Goal: Task Accomplishment & Management: Manage account settings

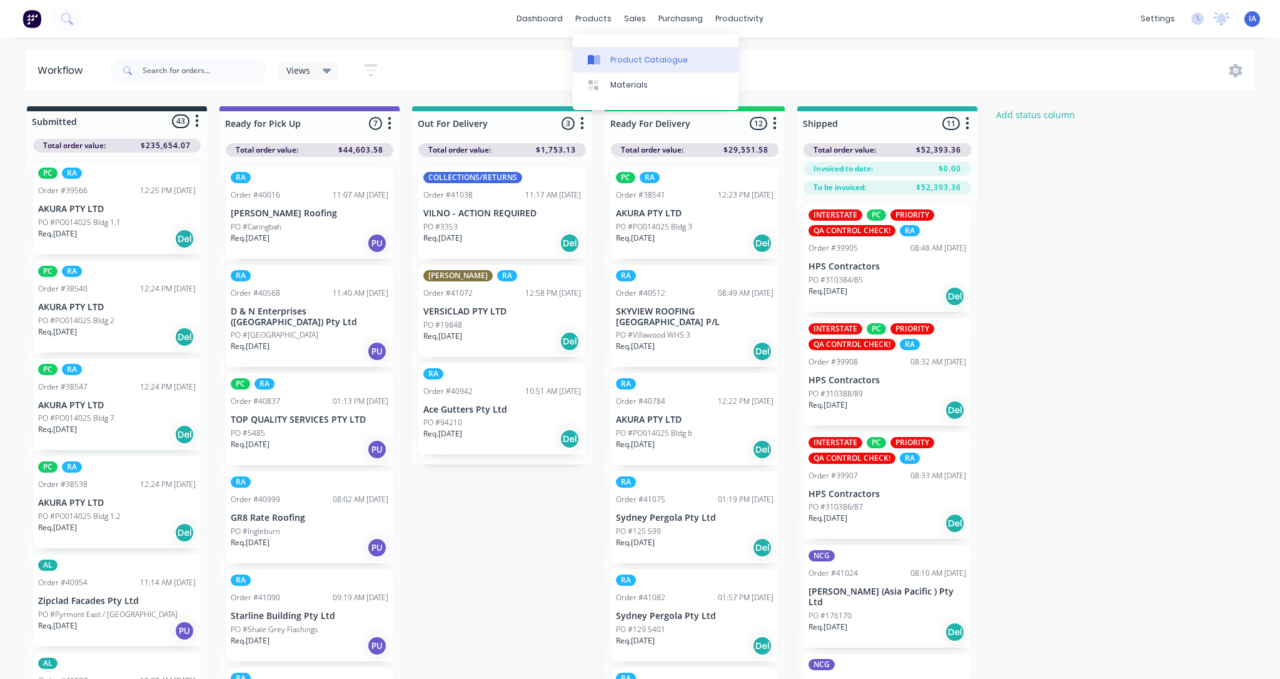
click at [639, 58] on div "Product Catalogue" at bounding box center [649, 59] width 78 height 11
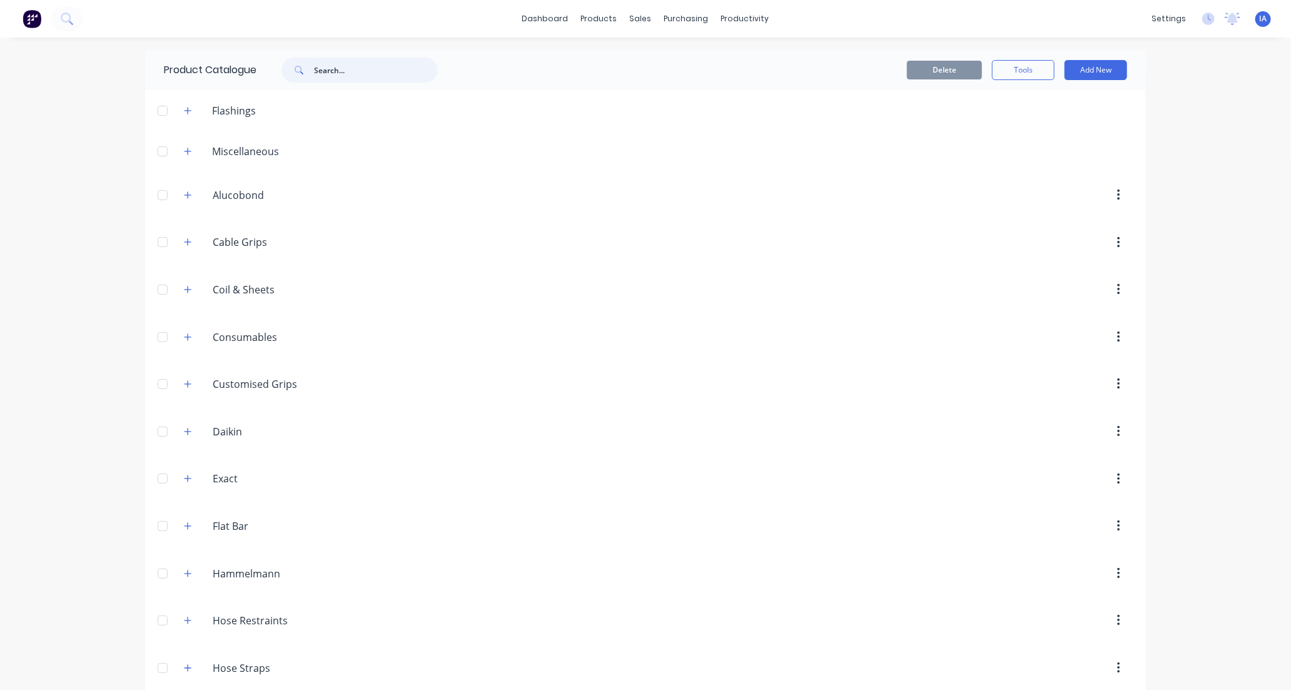
drag, startPoint x: 335, startPoint y: 65, endPoint x: 329, endPoint y: 69, distance: 7.1
click at [333, 65] on input "text" at bounding box center [376, 70] width 124 height 25
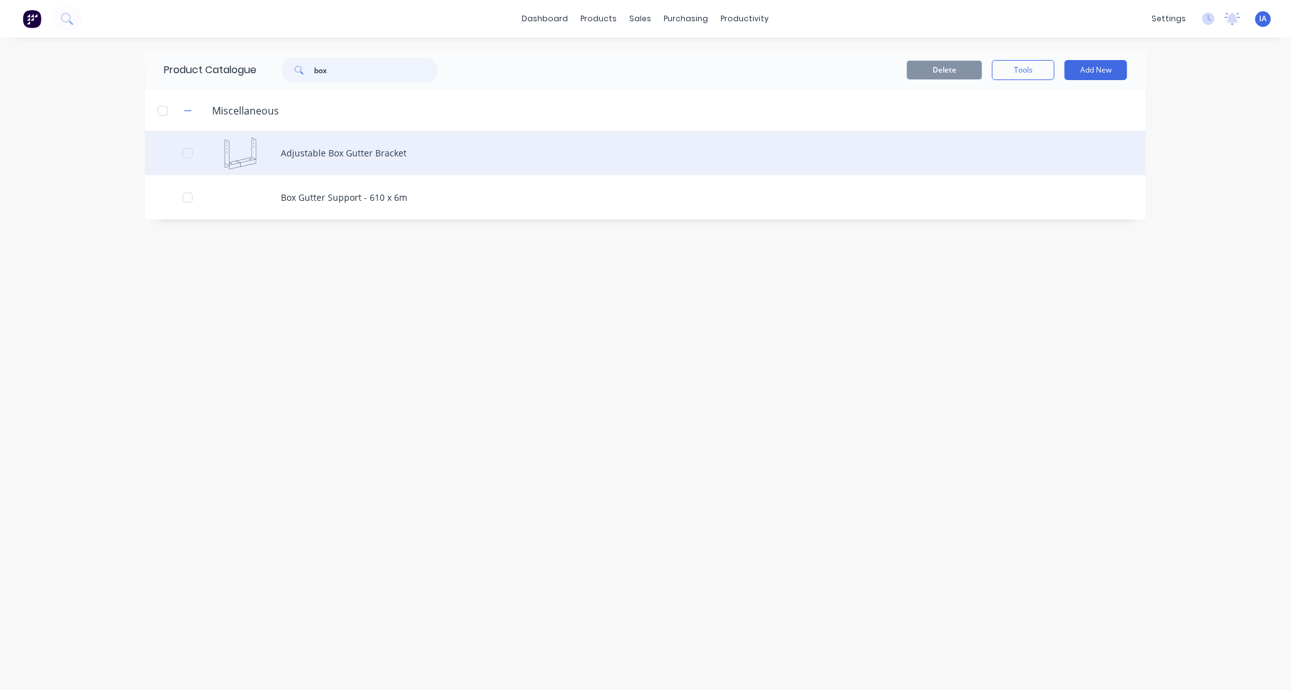
type input "box"
click at [502, 154] on div "Adjustable Box Gutter Bracket" at bounding box center [645, 153] width 1001 height 44
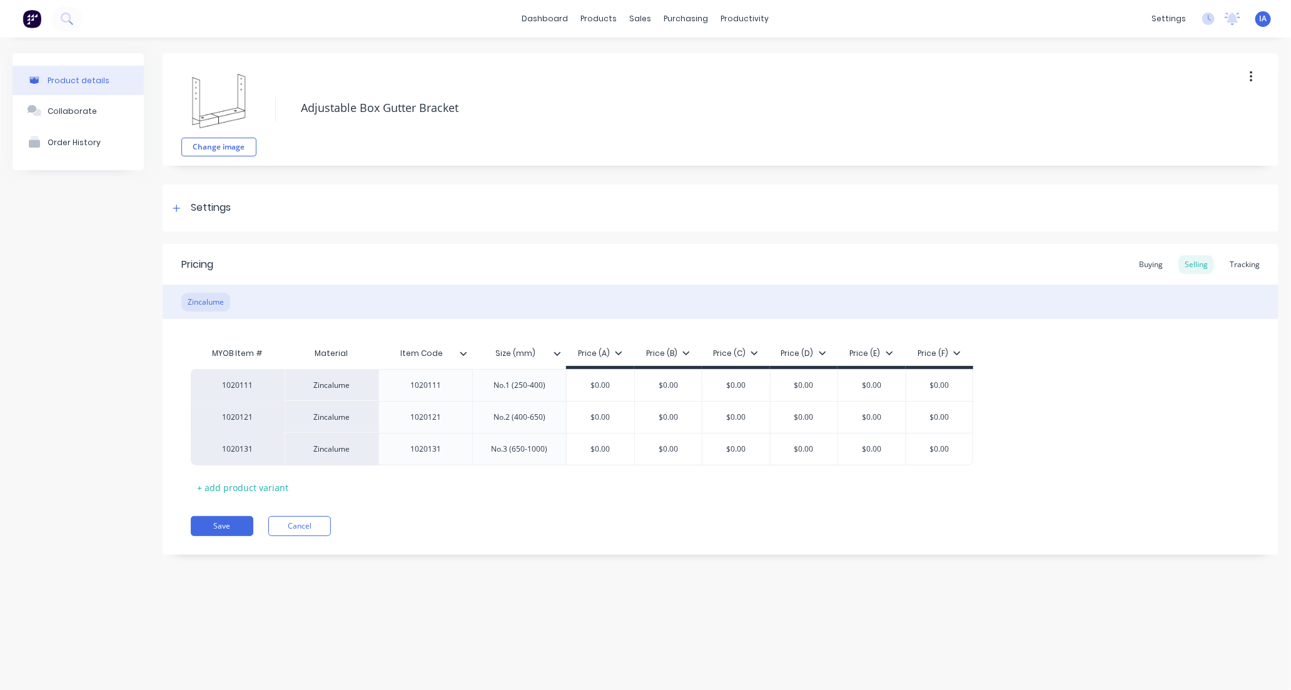
type textarea "x"
click at [1249, 267] on div "Tracking" at bounding box center [1244, 264] width 43 height 19
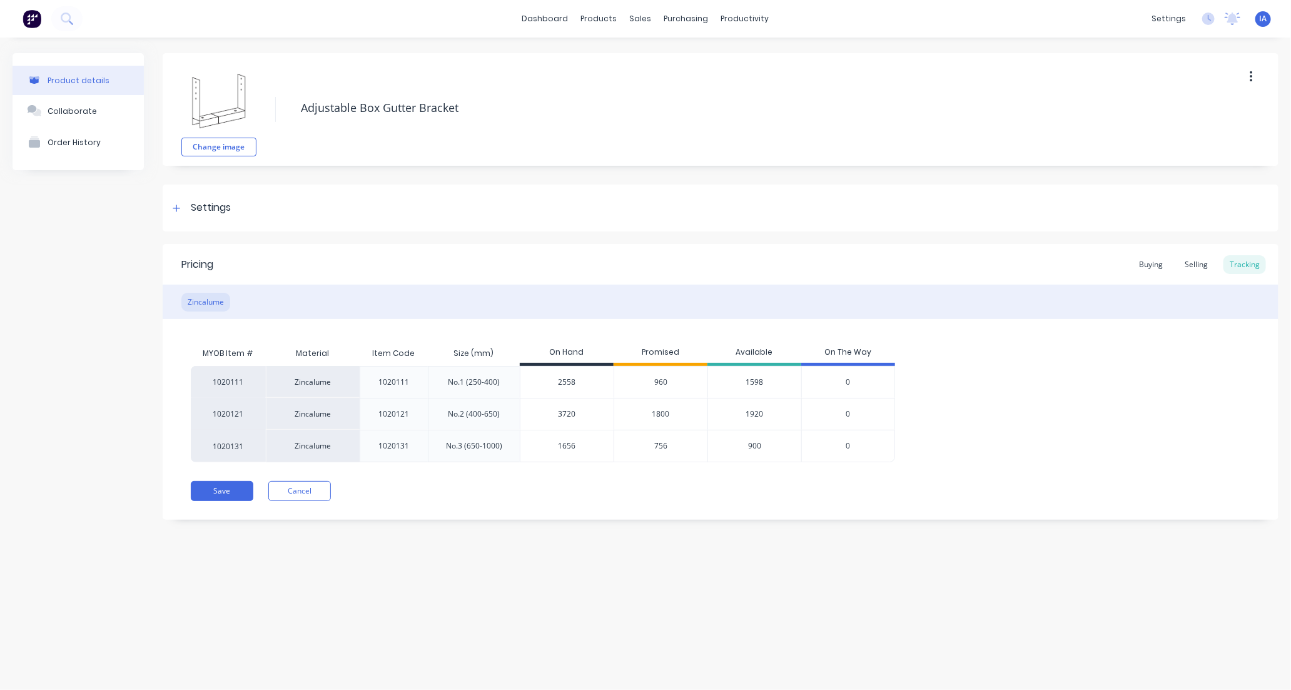
click at [560, 383] on input "2558" at bounding box center [566, 382] width 93 height 11
click at [565, 380] on input "2558" at bounding box center [566, 382] width 93 height 11
click at [561, 383] on input "2558" at bounding box center [566, 382] width 93 height 11
type input "2"
type textarea "x"
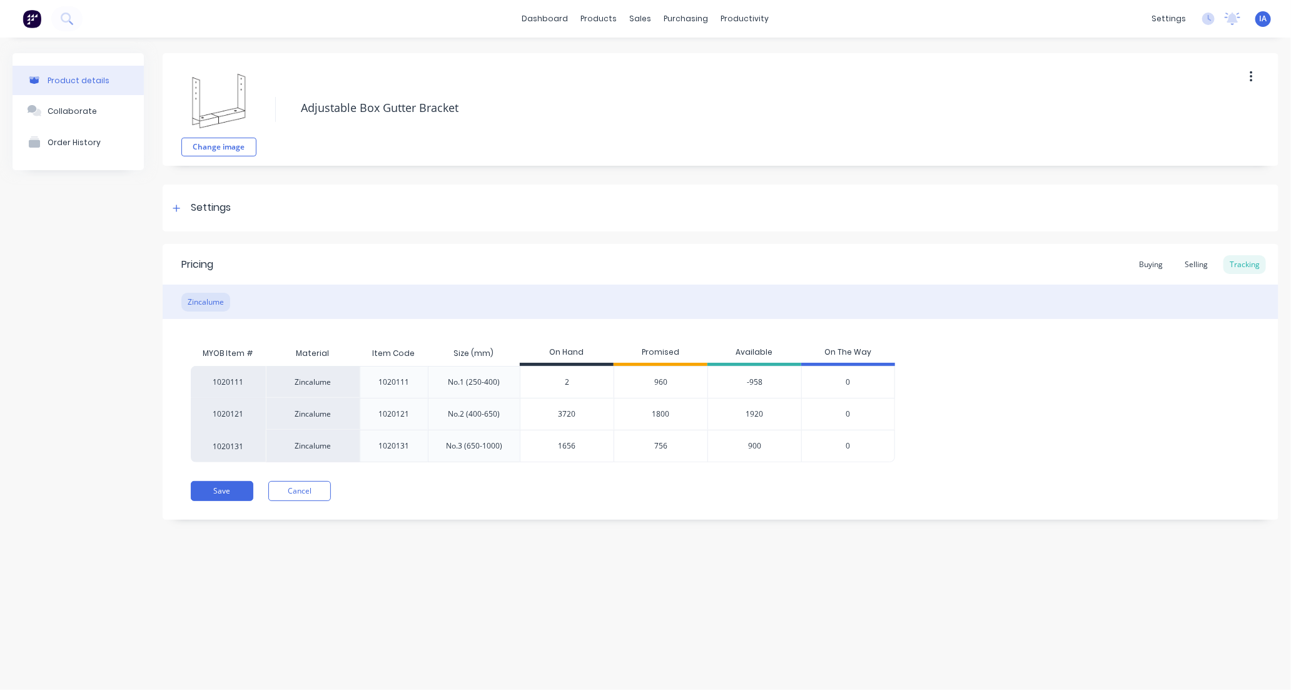
type input "27"
type textarea "x"
type input "2760"
type textarea "x"
type input "2760"
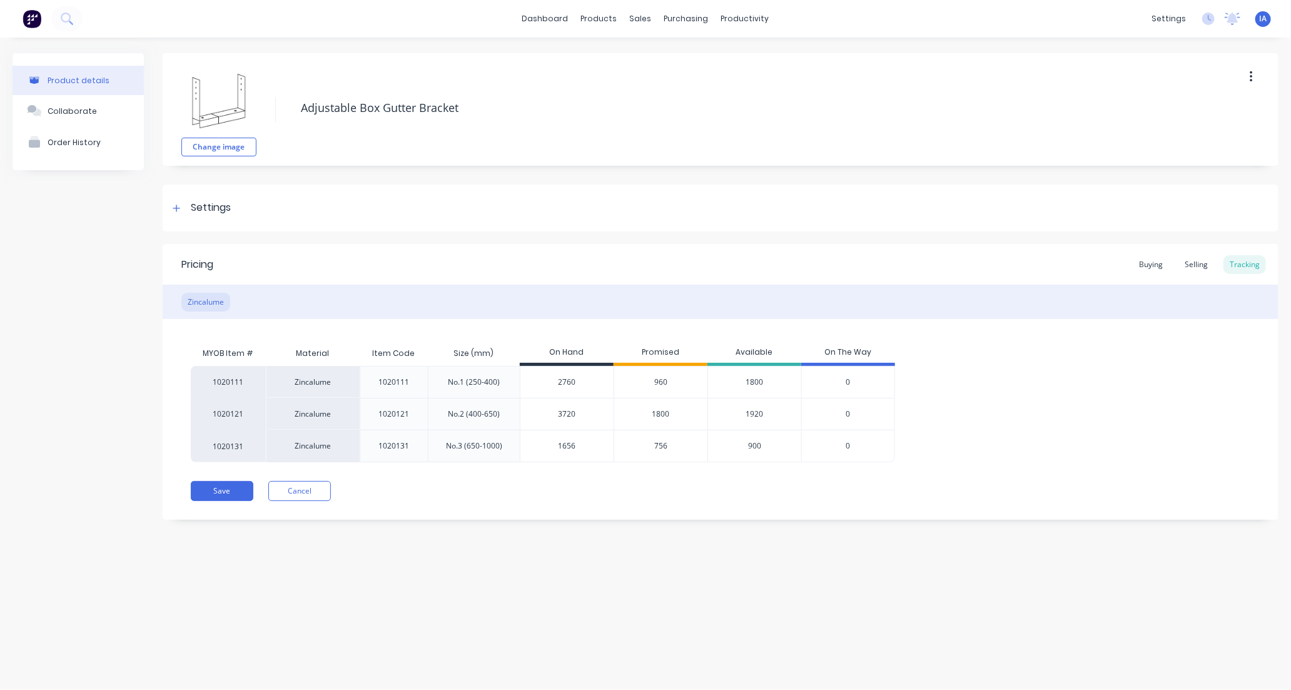
click at [557, 591] on div "Product details Collaborate Order History Change image Adjustable Box Gutter Br…" at bounding box center [645, 351] width 1291 height 627
click at [562, 413] on input "3720" at bounding box center [566, 413] width 93 height 11
type input "30"
type textarea "x"
type input "360"
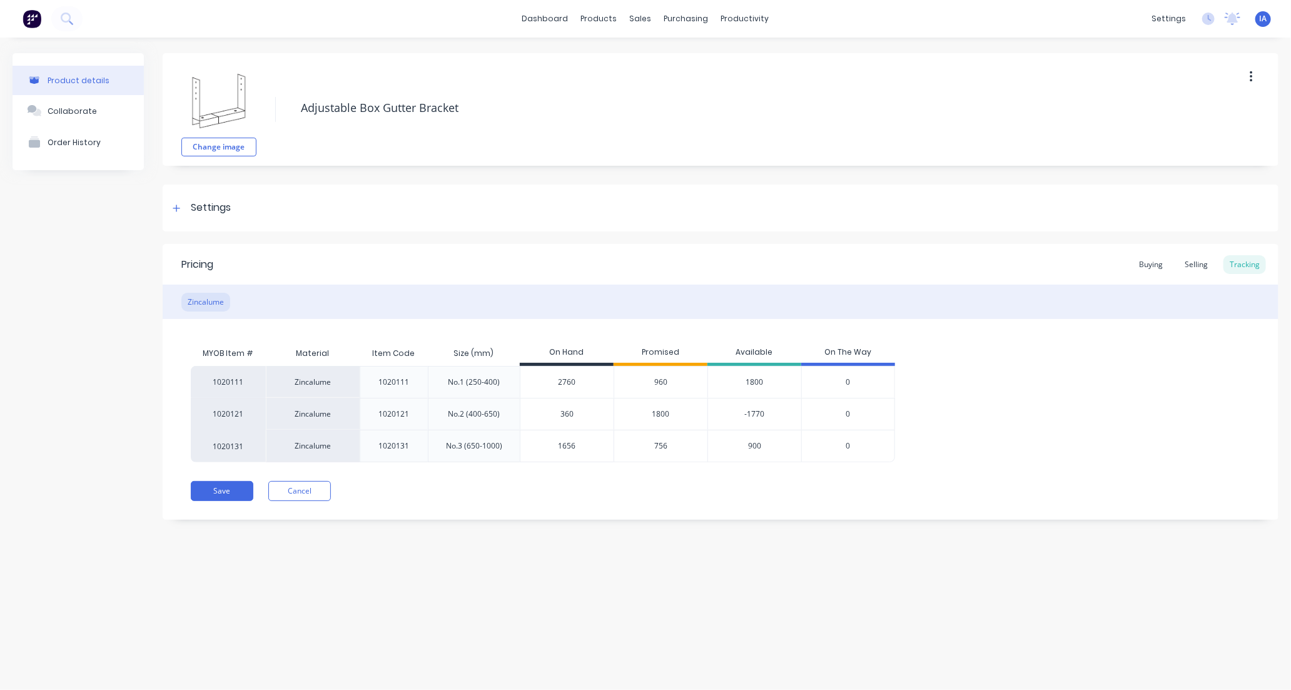
type textarea "x"
type input "3670"
type textarea "x"
type input "36720"
type textarea "x"
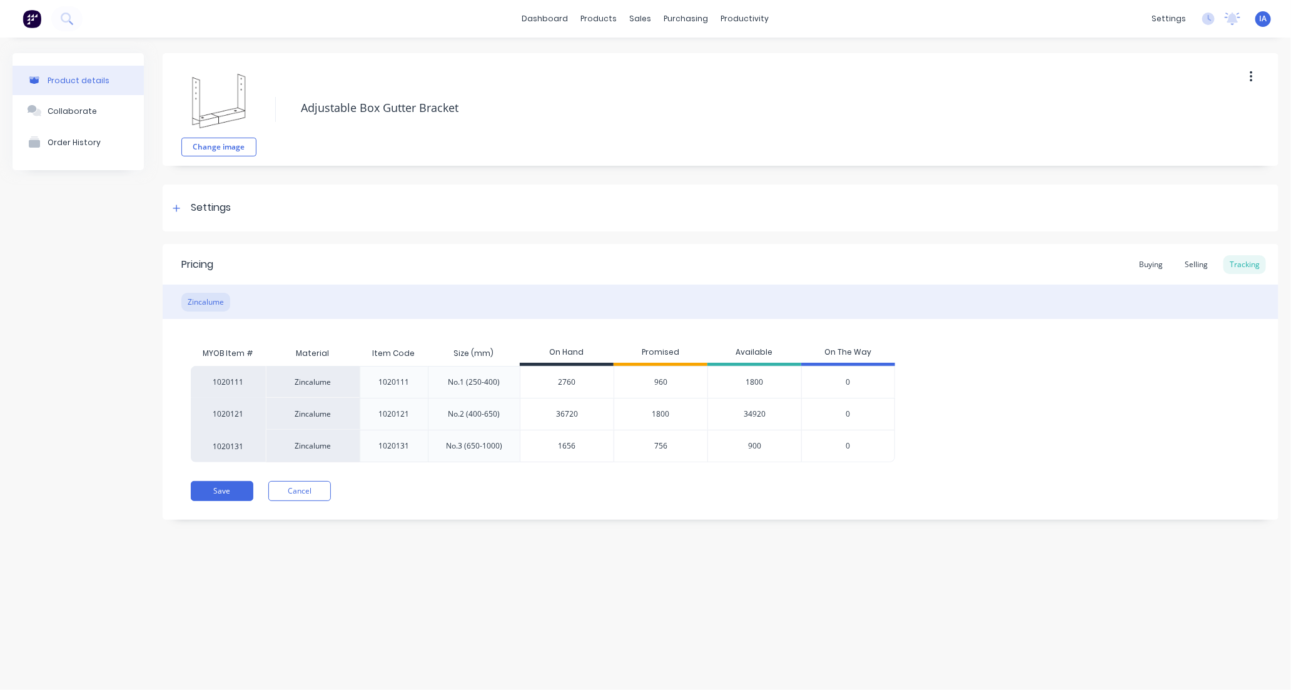
type input "3672"
type textarea "x"
type input "3672"
click at [689, 552] on div "Product details Collaborate Order History Change image Adjustable Box Gutter Br…" at bounding box center [645, 351] width 1291 height 627
click at [561, 446] on input "1656" at bounding box center [566, 445] width 93 height 11
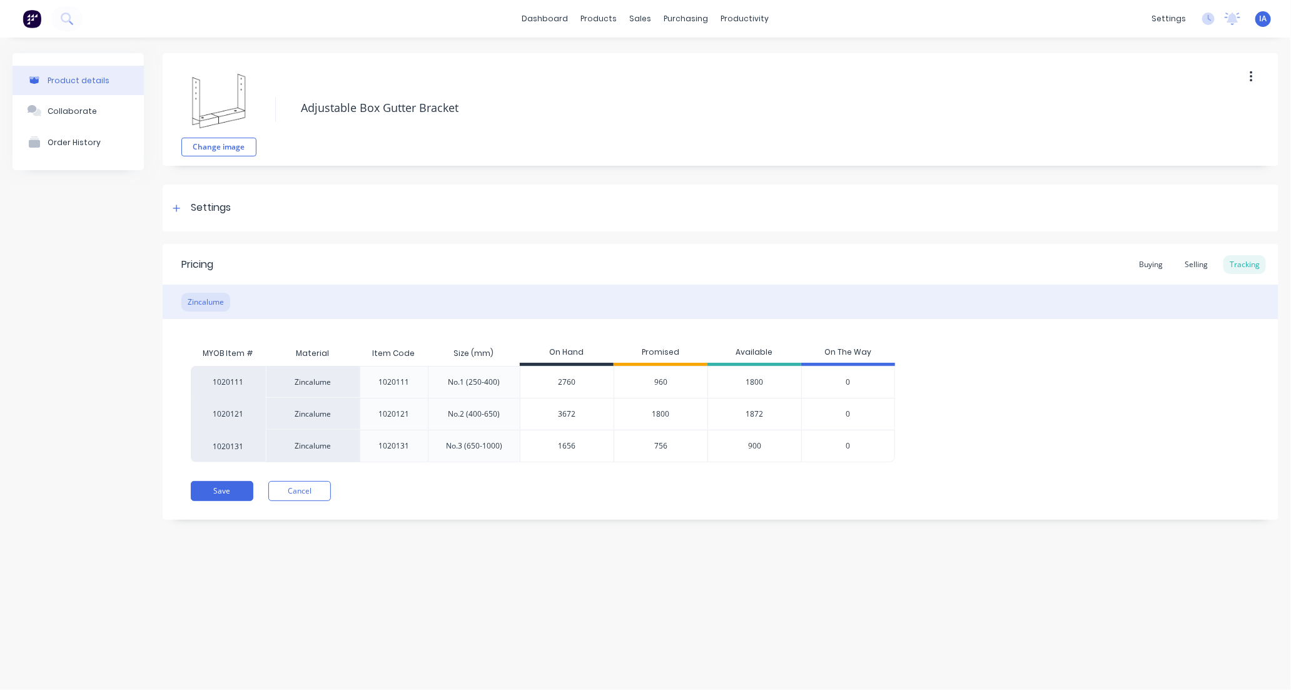
type input "156"
type textarea "x"
type input "16"
type textarea "x"
type input "1"
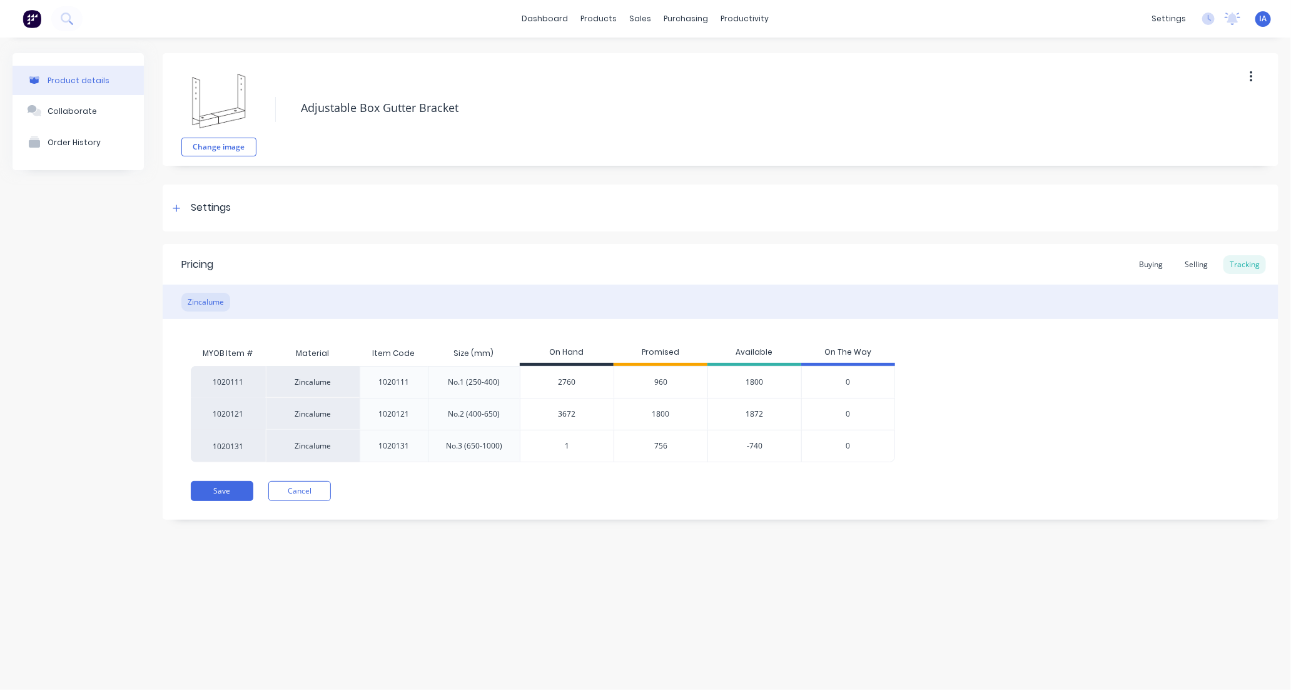
type textarea "x"
type input "17"
type textarea "x"
type input "1728"
type textarea "x"
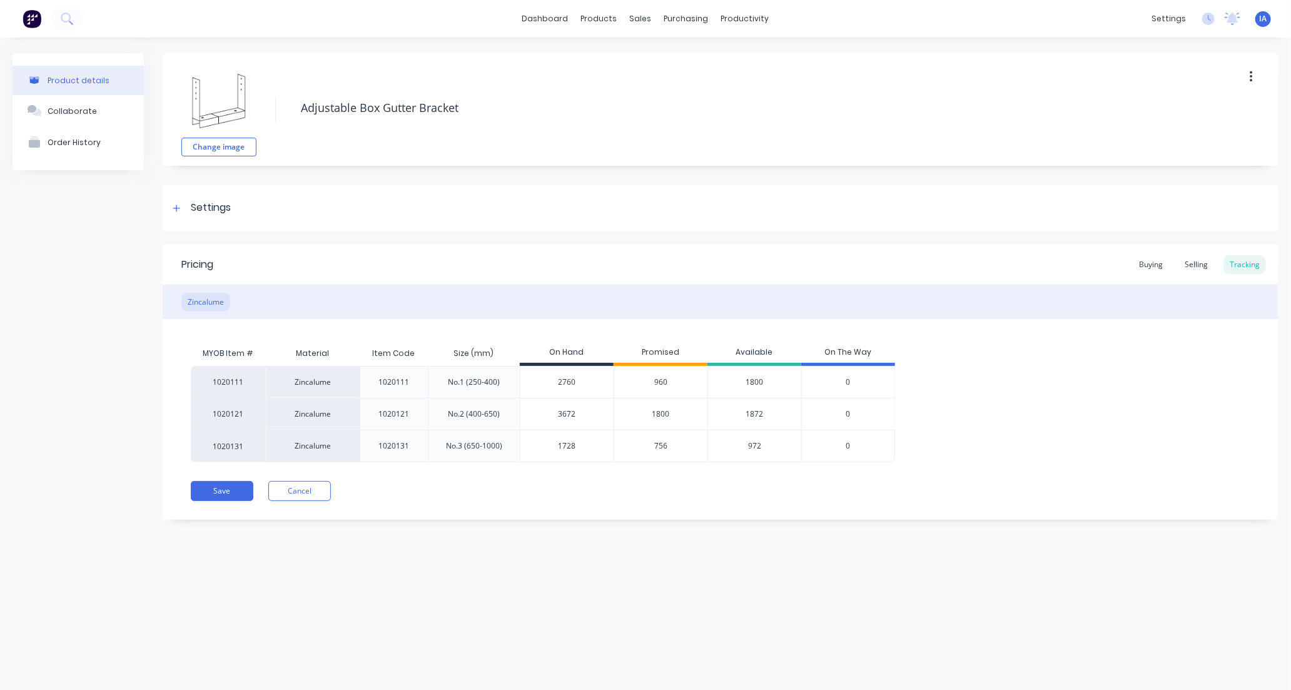
type input "1728"
click at [691, 549] on div "Product details Collaborate Order History Change image Adjustable Box Gutter Br…" at bounding box center [645, 351] width 1291 height 627
click at [635, 576] on div "Product details Collaborate Order History Change image Adjustable Box Gutter Br…" at bounding box center [645, 351] width 1291 height 627
click at [635, 574] on div "Product details Collaborate Order History Change image Adjustable Box Gutter Br…" at bounding box center [645, 351] width 1291 height 627
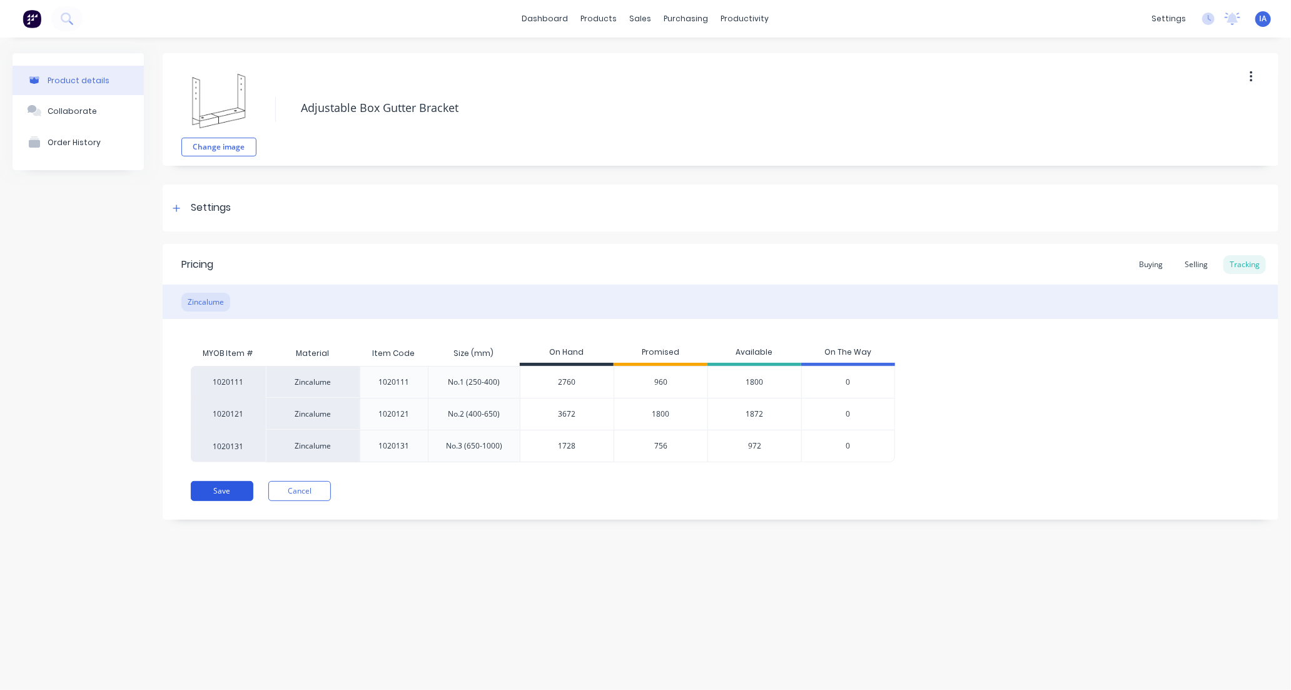
click at [223, 493] on button "Save" at bounding box center [222, 491] width 63 height 20
type textarea "x"
